Goal: Task Accomplishment & Management: Manage account settings

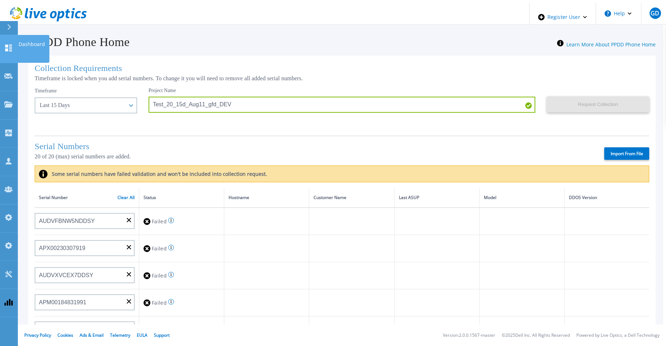
click at [11, 45] on icon at bounding box center [8, 48] width 7 height 7
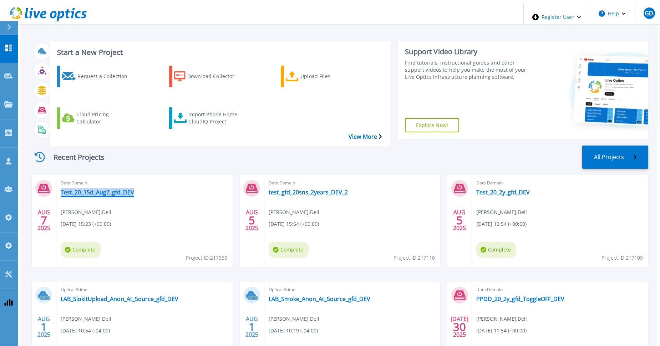
drag, startPoint x: 132, startPoint y: 173, endPoint x: 54, endPoint y: 175, distance: 78.5
click at [56, 175] on div "Data Domain Test_20_15d_Aug7_gfd_DEV Gerry Dunn , Dell 08/07/2025, 15:23 (+00:0…" at bounding box center [144, 221] width 176 height 92
copy link "Test_20_15d_Aug7_gfd_DEV"
click at [196, 146] on div "Recent Projects All Projects" at bounding box center [339, 158] width 618 height 24
click at [197, 109] on div "Import Phone Home CloudIQ Project" at bounding box center [216, 118] width 57 height 18
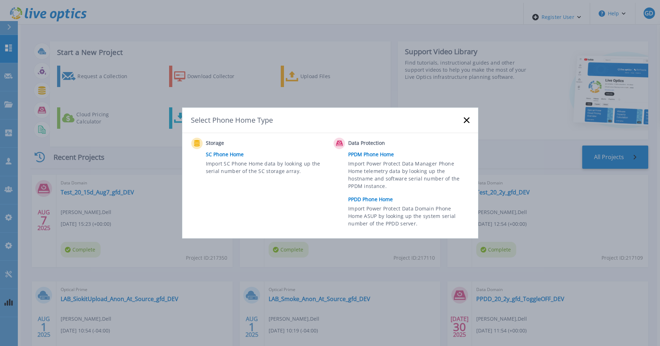
click at [365, 199] on link "PPDD Phone Home" at bounding box center [410, 199] width 125 height 11
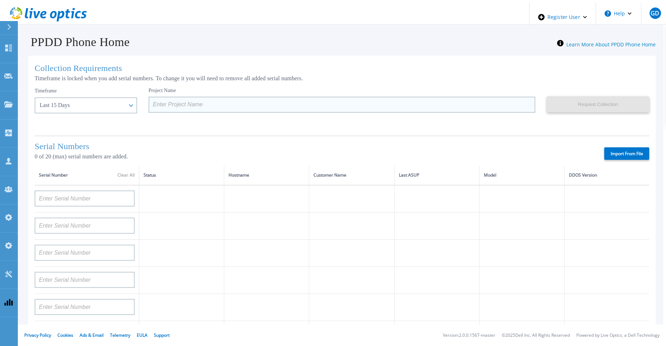
click at [175, 105] on input at bounding box center [341, 105] width 386 height 16
paste input "Test_20_15d_Aug7_gfd_DEV"
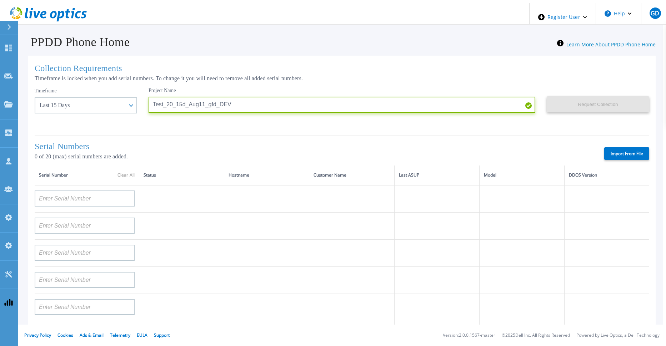
type input "Test_20_15d_Aug11_gfd_DEV"
click at [623, 150] on label "Import From File" at bounding box center [626, 153] width 45 height 12
click at [0, 0] on input "Import From File" at bounding box center [0, 0] width 0 height 0
type input "AUDVFBNW5NDDSY"
type input "APX00230307919"
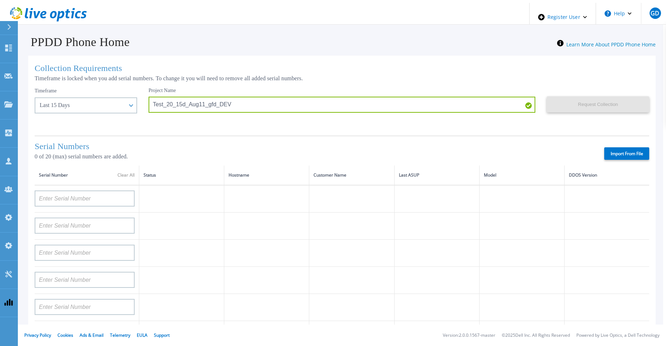
type input "AUDVXVCEX7DDSY"
type input "APM00184831991"
type input "CKM00181900520"
type input "APM00203007560"
type input "APM00202614668"
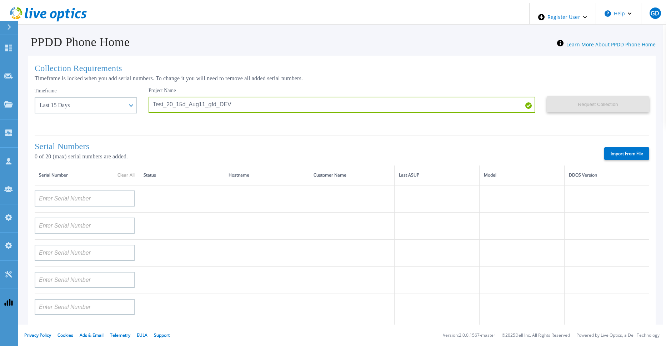
type input "APM00212613652"
type input "APX00232503743"
type input "CKM00202301759"
type input "APM00212702822"
type input "CKM00181001809"
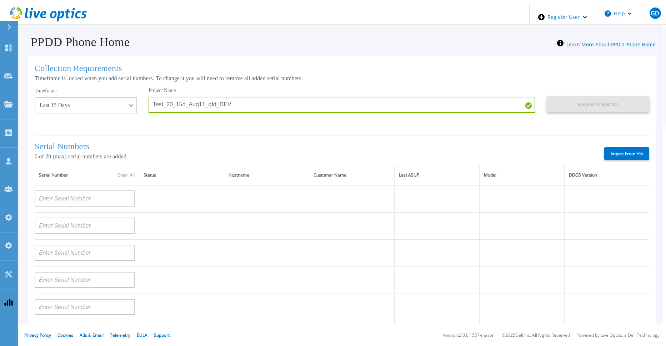
type input "APM00160405864"
type input "CRK00235104956"
type input "APM00202011675"
type input "CKM00184602620"
type input "DE500212802673"
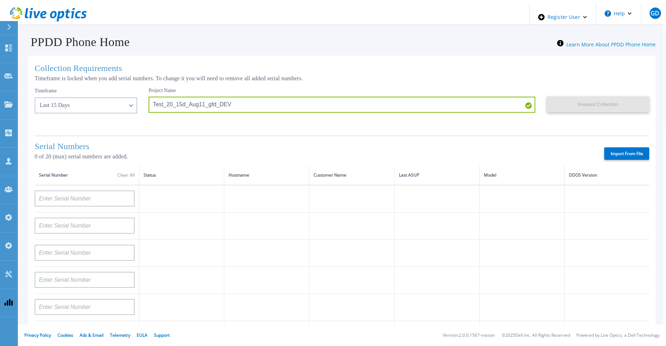
type input "APM00202912715"
type input "APM00211700095"
type input "APX00232503747"
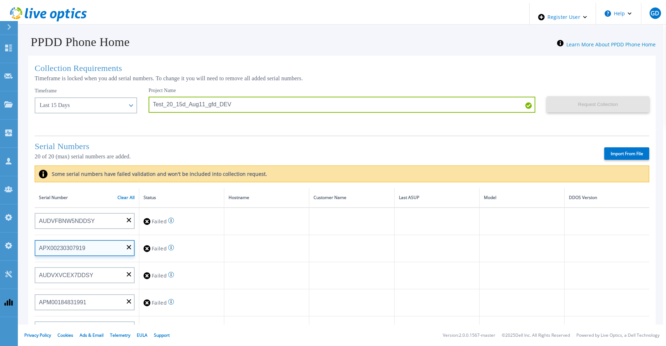
drag, startPoint x: 82, startPoint y: 248, endPoint x: 34, endPoint y: 247, distance: 48.5
click at [35, 247] on input "APX00230307919" at bounding box center [85, 248] width 100 height 16
click at [124, 197] on link "Clear All" at bounding box center [125, 197] width 17 height 5
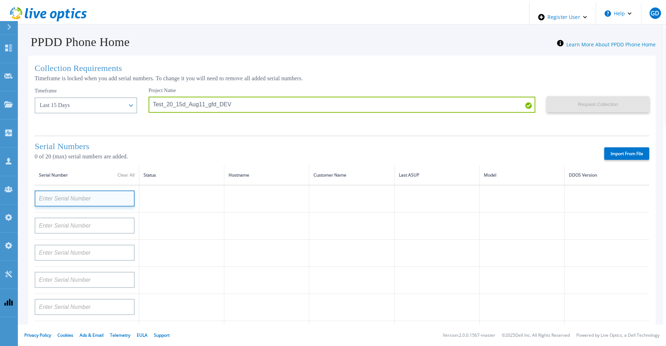
click at [77, 201] on input at bounding box center [85, 199] width 100 height 16
paste input "APX00230307919"
type input "APX00230307919"
click at [145, 197] on td at bounding box center [181, 198] width 85 height 27
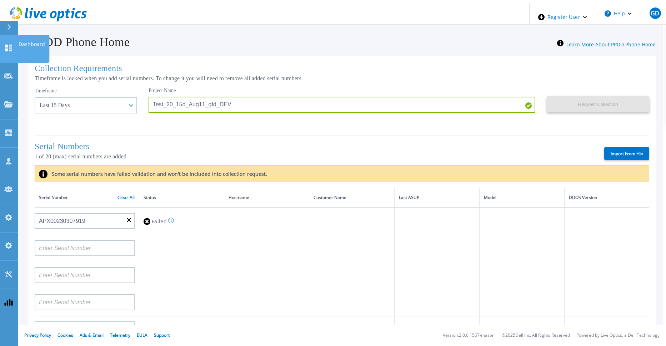
click at [11, 45] on icon at bounding box center [8, 48] width 7 height 7
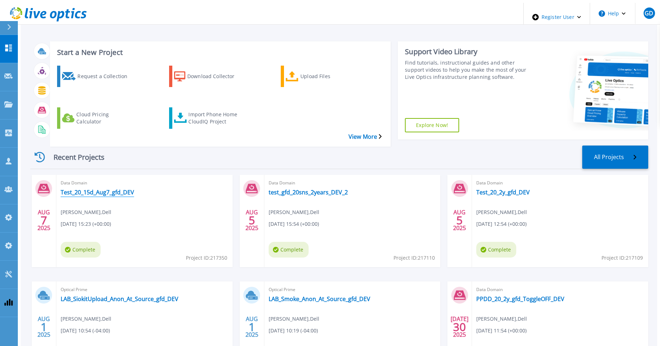
click at [88, 189] on link "Test_20_15d_Aug7_gfd_DEV" at bounding box center [98, 192] width 74 height 7
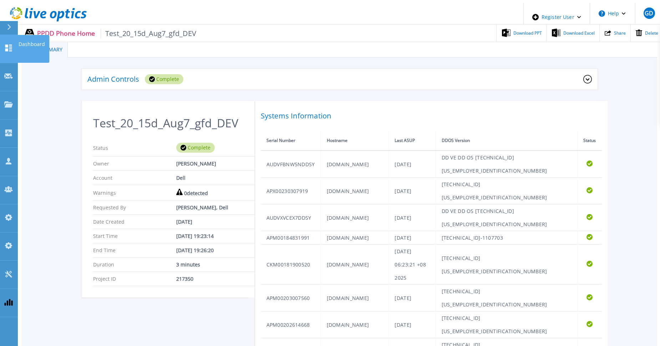
click at [10, 45] on icon at bounding box center [8, 48] width 9 height 7
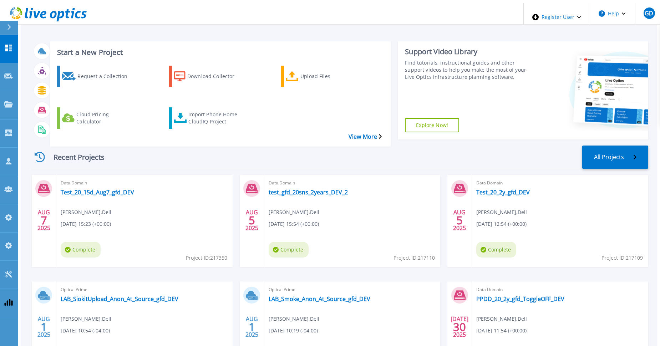
click at [235, 154] on div "Recent Projects All Projects AUG 7 2025 Data Domain Test_20_15d_Aug7_gfd_DEV Ge…" at bounding box center [339, 267] width 618 height 254
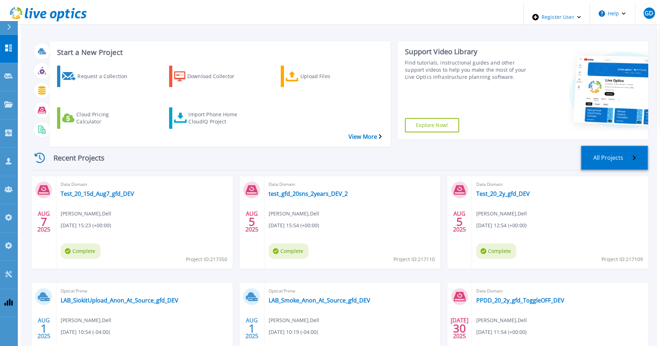
click at [621, 146] on link "All Projects" at bounding box center [614, 158] width 67 height 25
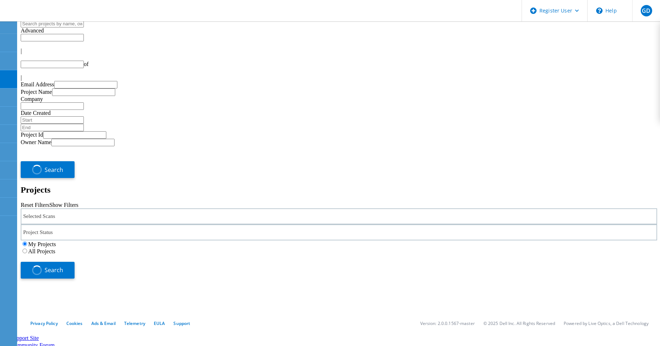
type input "4"
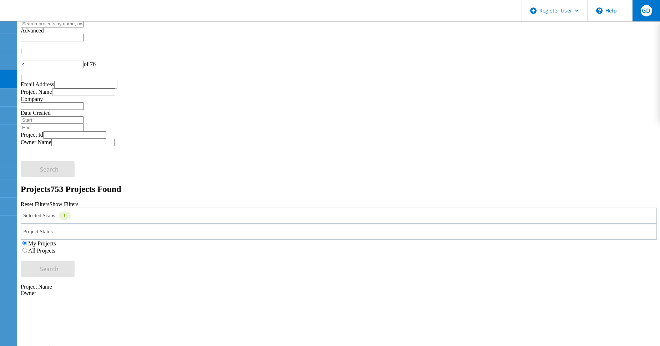
click at [648, 15] on div "GD" at bounding box center [646, 10] width 11 height 11
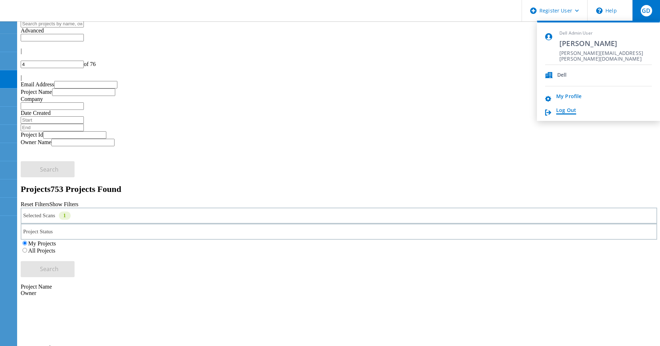
click at [572, 110] on link "Log Out" at bounding box center [566, 110] width 20 height 7
